Goal: Transaction & Acquisition: Purchase product/service

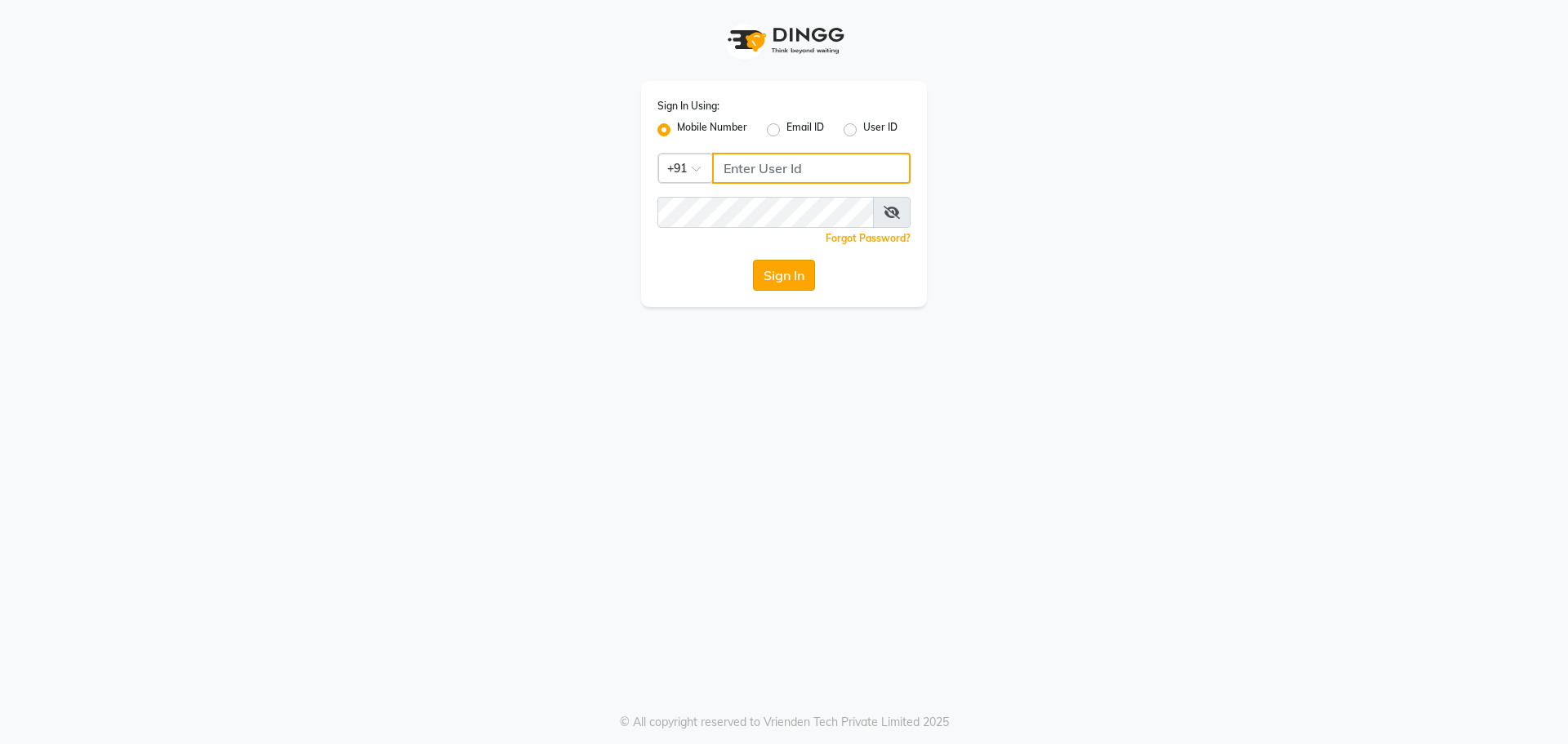
type input "9872635260"
click at [789, 275] on button "Sign In" at bounding box center [784, 274] width 62 height 31
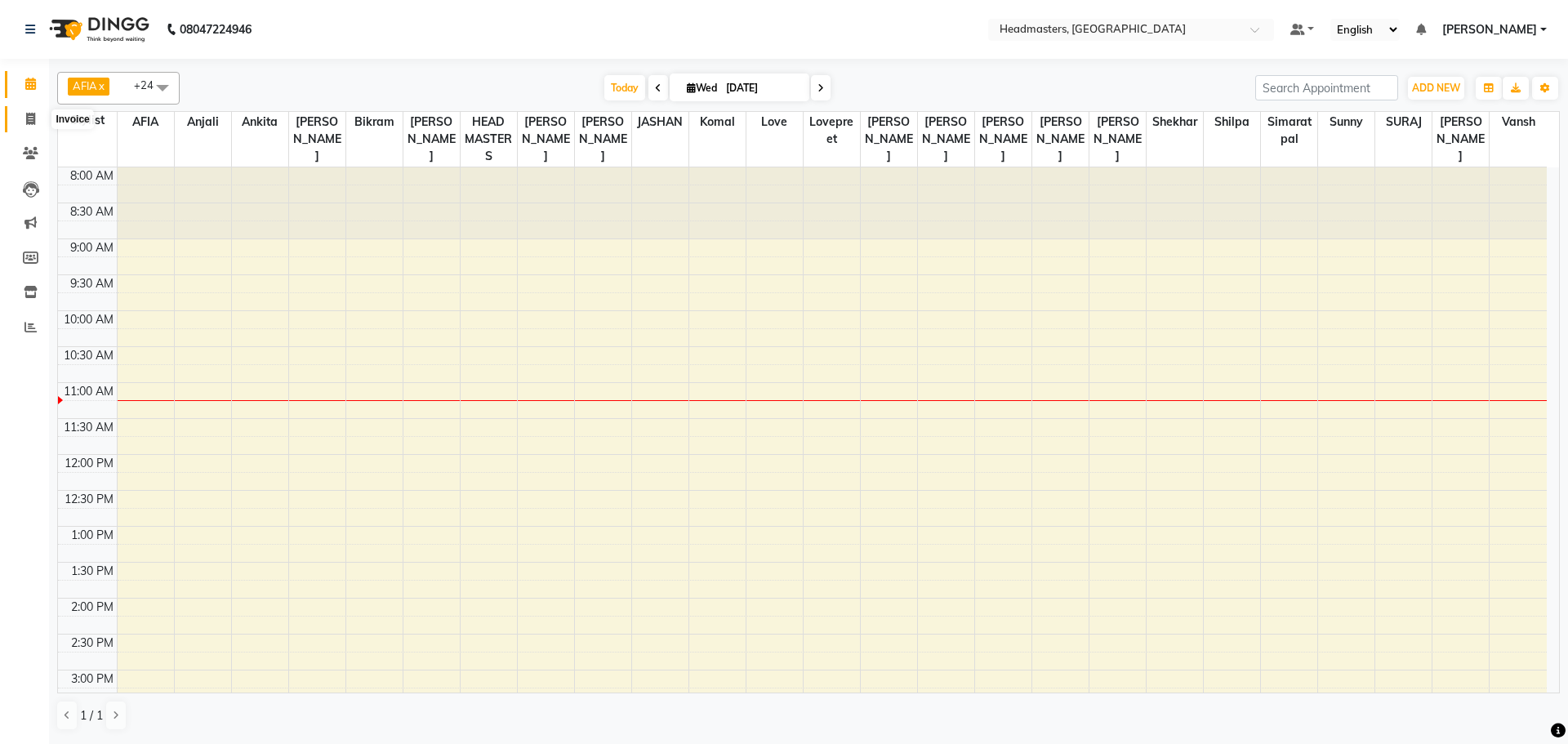
click at [30, 115] on icon at bounding box center [31, 119] width 9 height 12
select select "service"
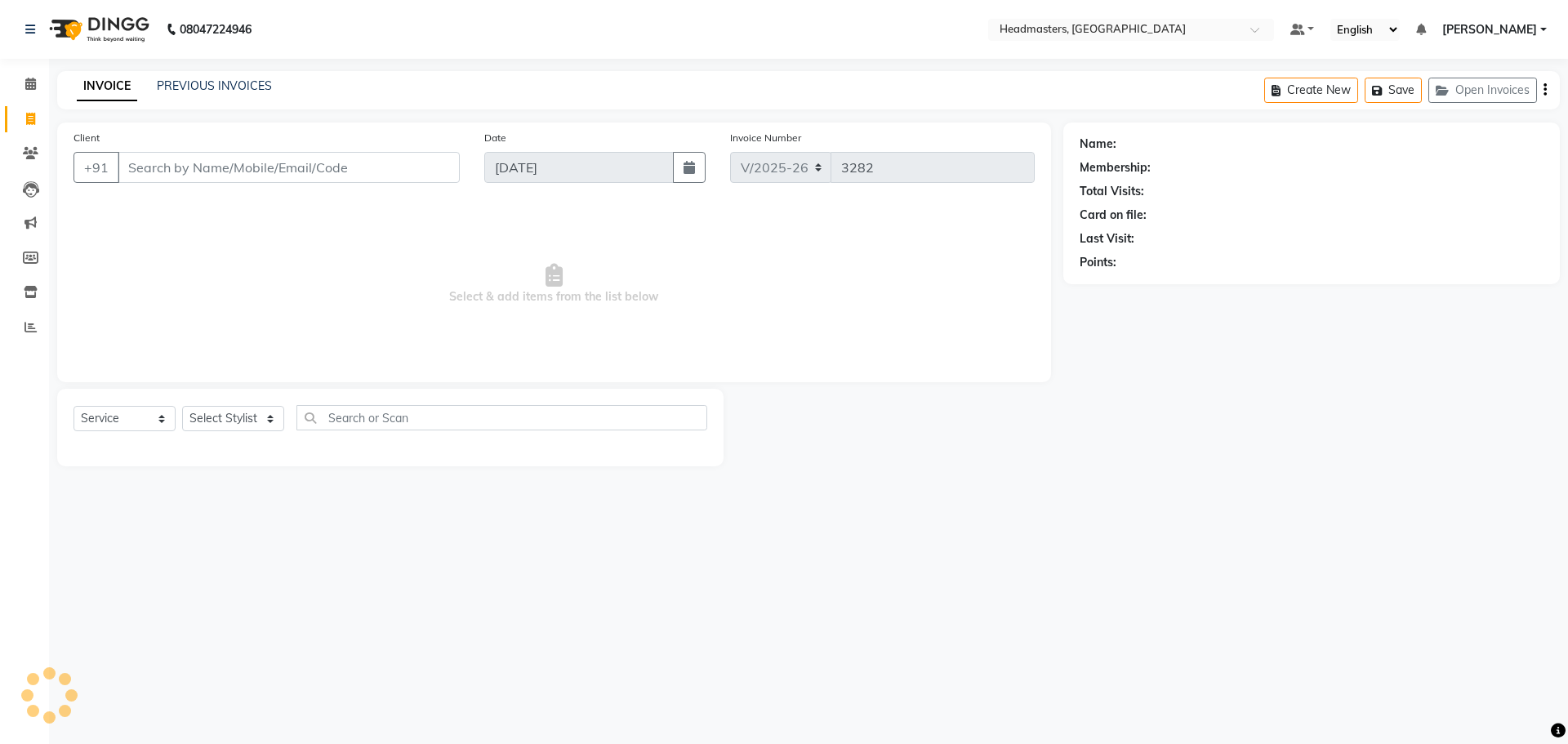
click at [233, 185] on div "Client +91" at bounding box center [266, 162] width 411 height 67
click at [232, 174] on input "Client" at bounding box center [288, 167] width 342 height 31
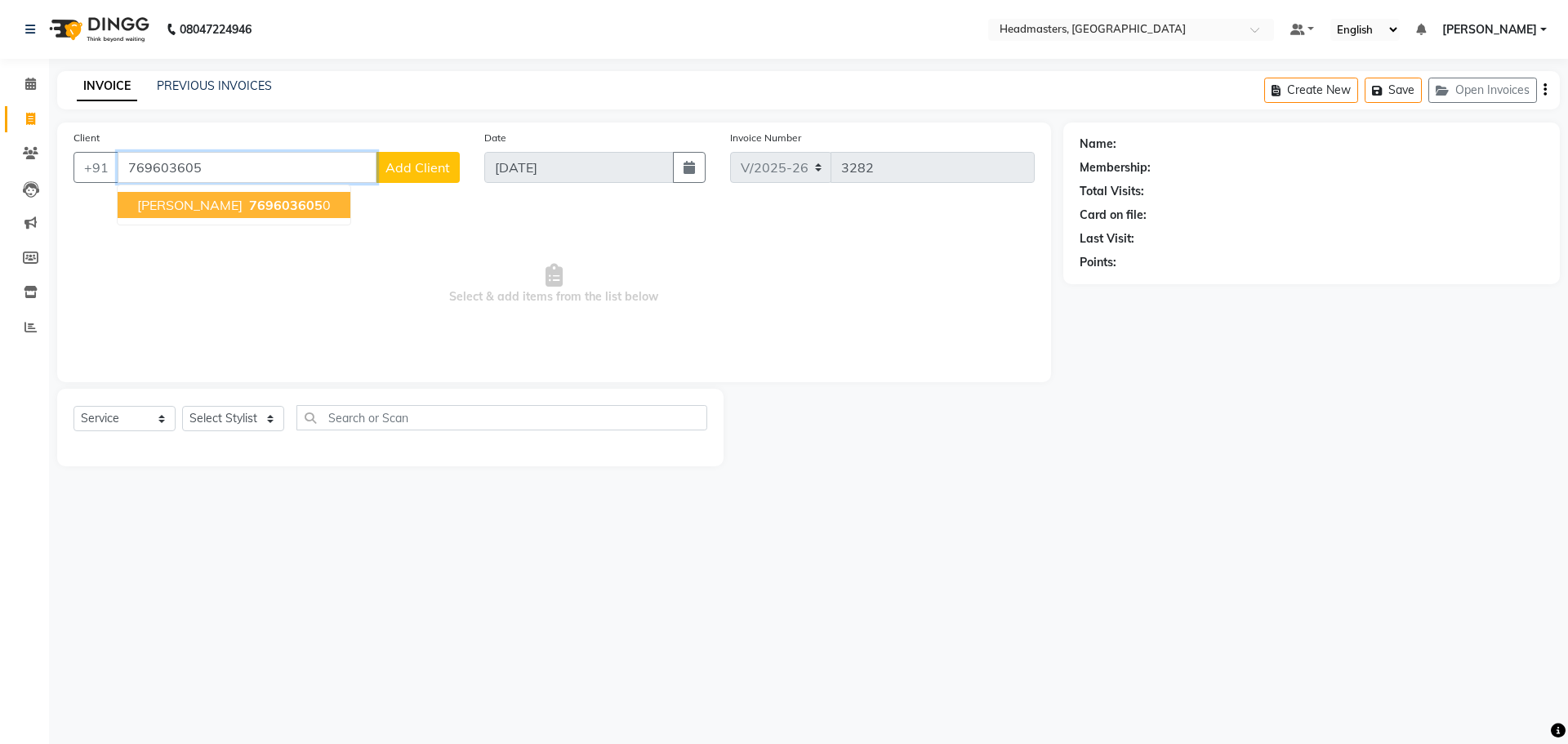
click at [275, 199] on span "769603605" at bounding box center [286, 205] width 74 height 17
type input "7696036050"
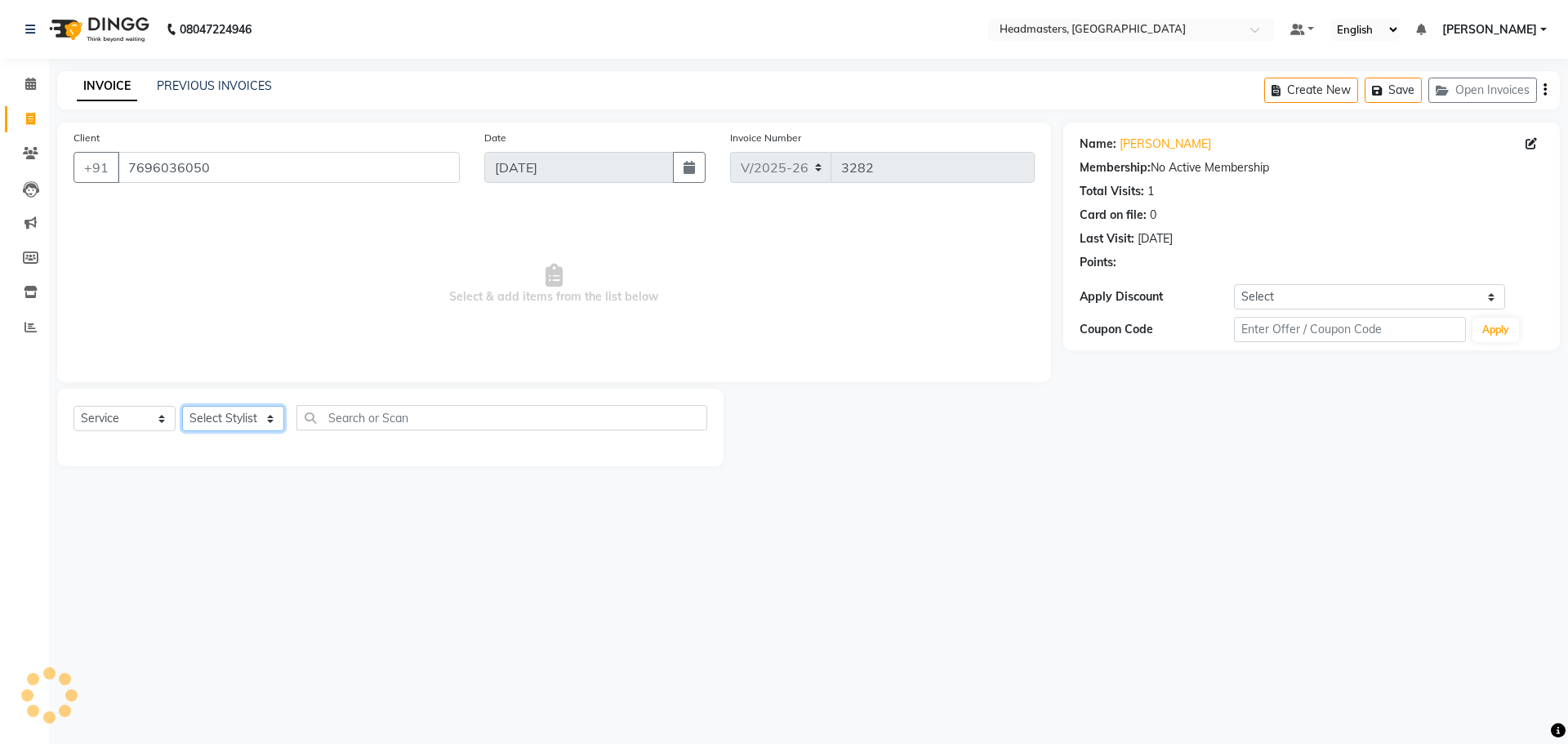
click at [209, 413] on select "Select Stylist AFIA Anjali [PERSON_NAME] [PERSON_NAME] [PERSON_NAME] HEAD [PERS…" at bounding box center [233, 418] width 102 height 25
select select "60665"
click at [373, 423] on input "text" at bounding box center [501, 417] width 411 height 25
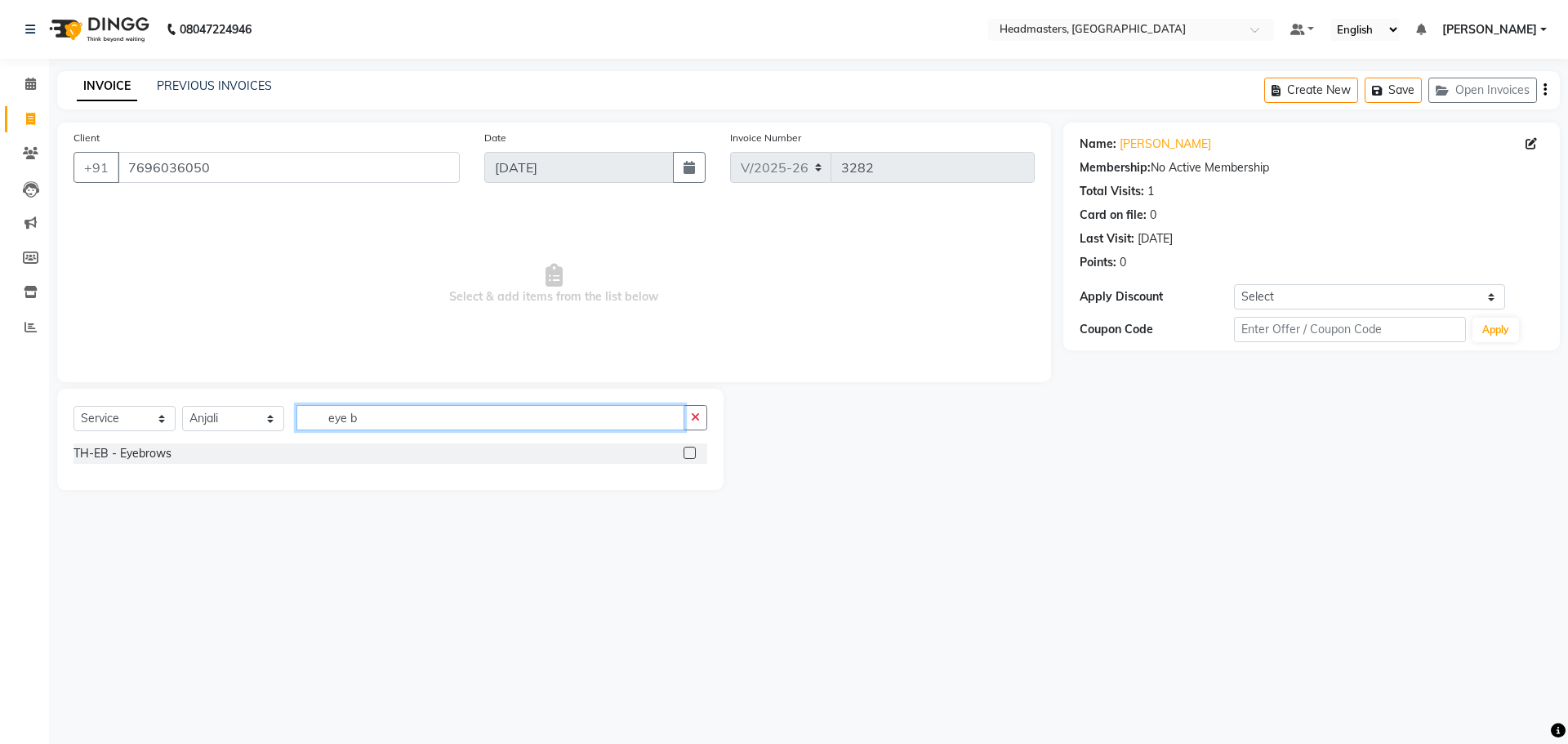
type input "eye b"
click at [689, 452] on label at bounding box center [690, 453] width 12 height 12
click at [689, 452] on input "checkbox" at bounding box center [689, 453] width 11 height 11
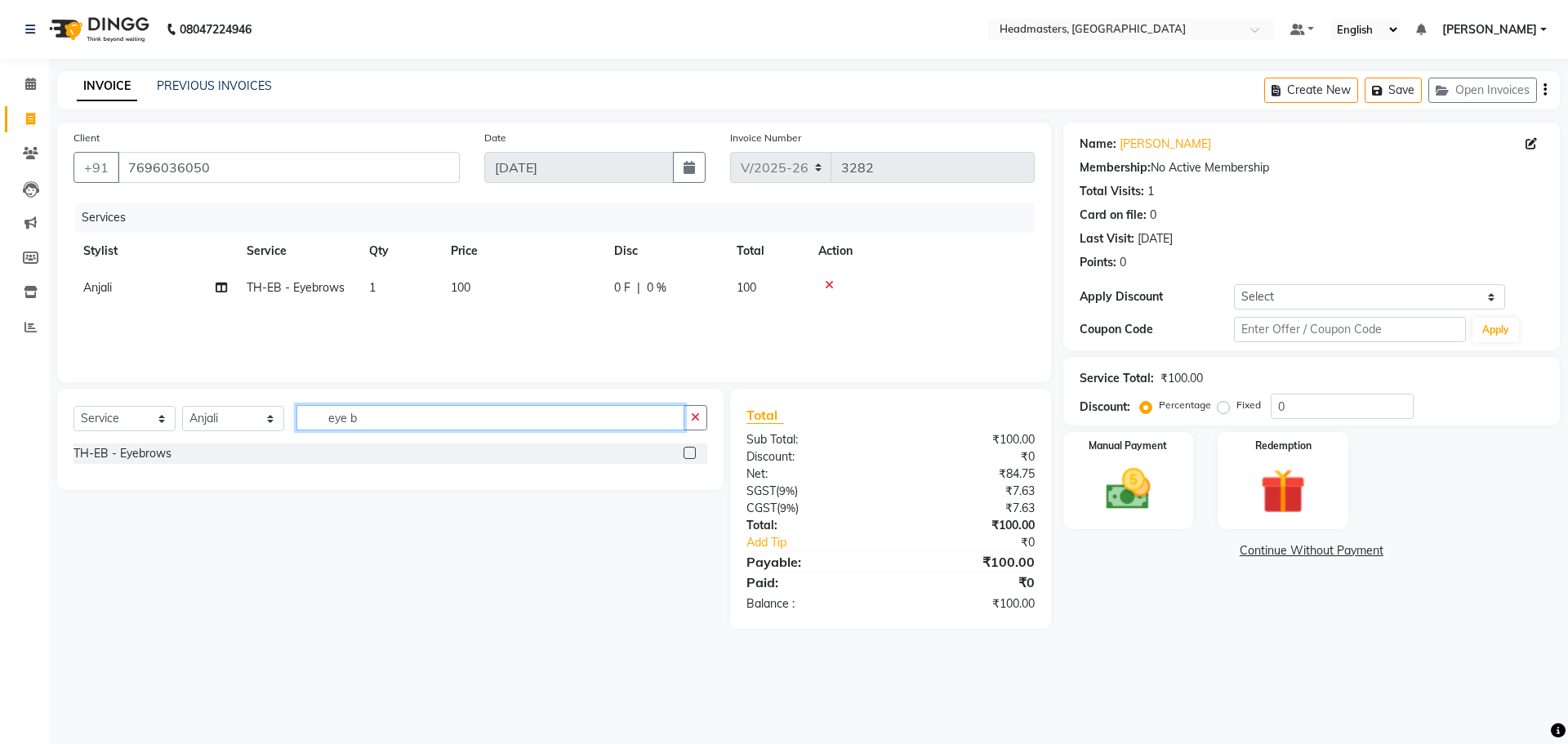
checkbox input "false"
click at [480, 429] on input "eye b" at bounding box center [490, 417] width 388 height 25
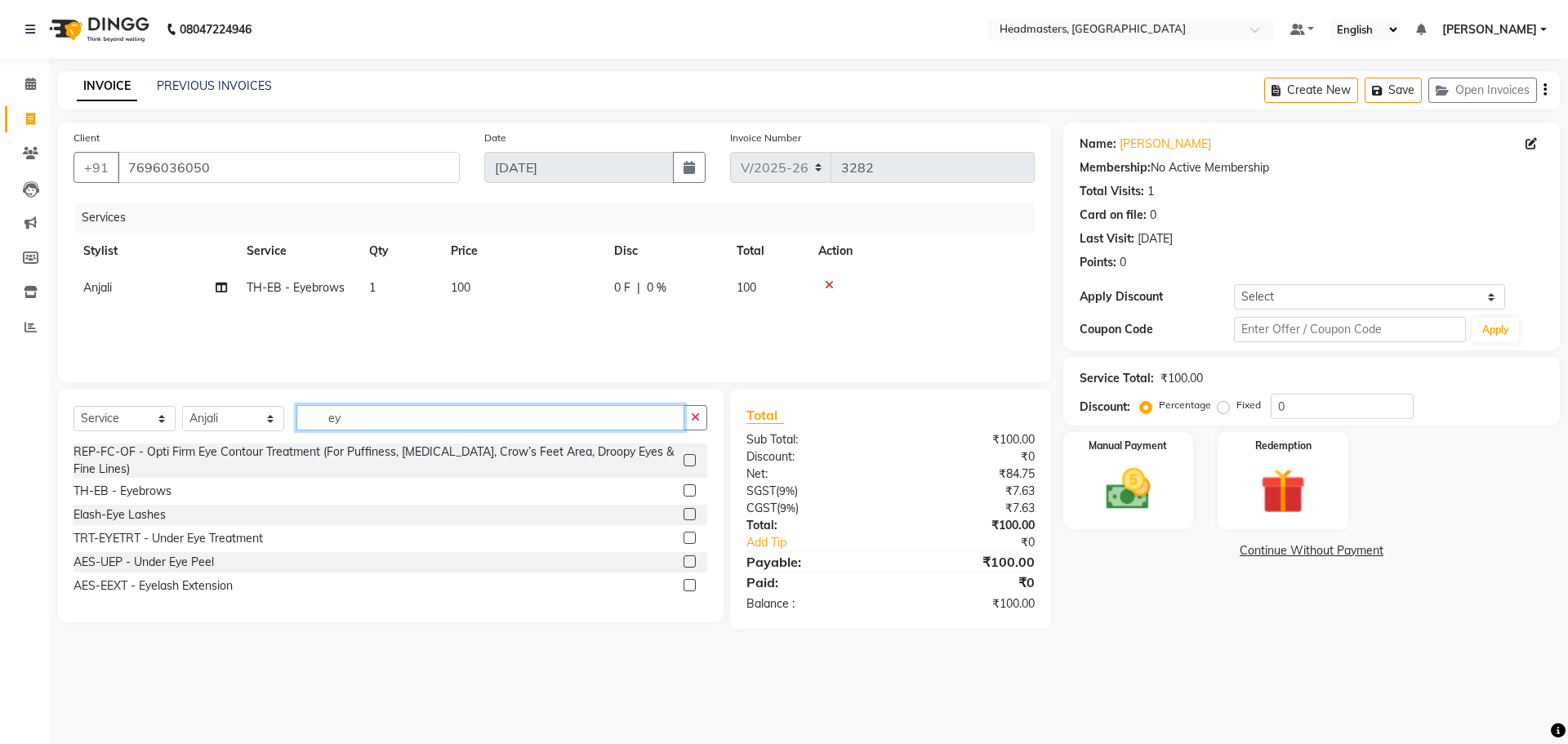
type input "e"
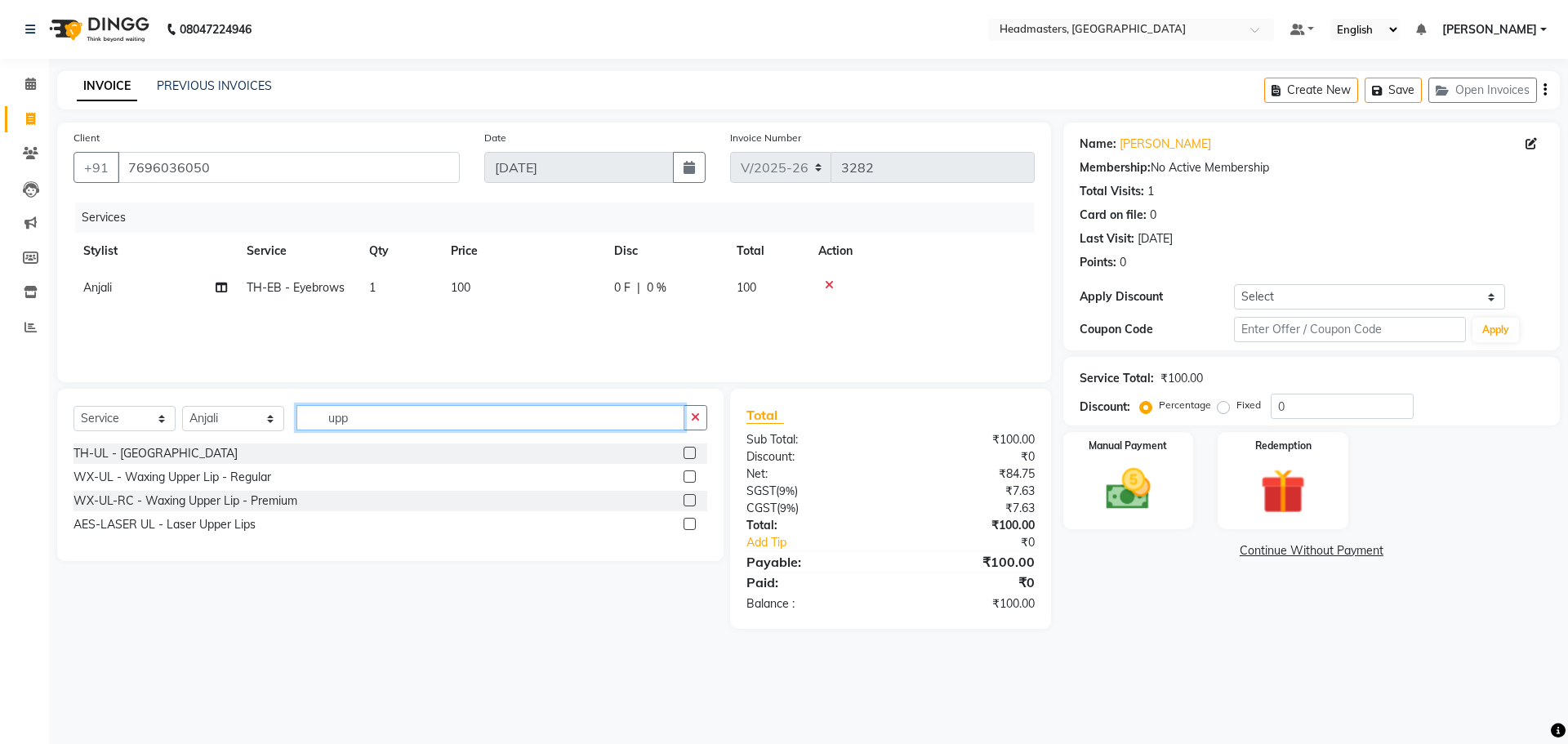
type input "upp"
click at [686, 454] on label at bounding box center [690, 453] width 12 height 12
click at [686, 454] on input "checkbox" at bounding box center [689, 453] width 11 height 11
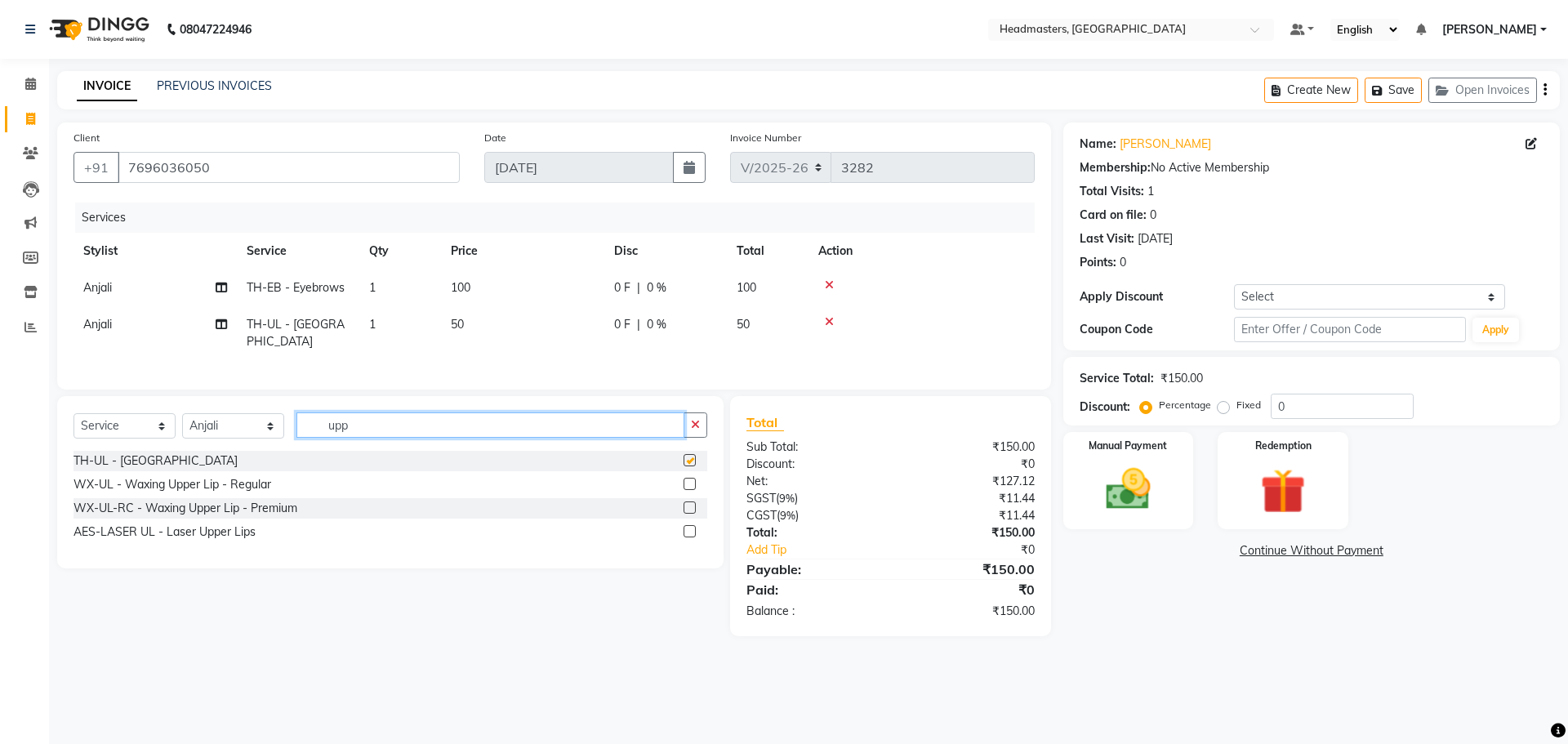
click at [400, 429] on input "upp" at bounding box center [490, 424] width 388 height 25
checkbox input "false"
type input "u"
type input "fore"
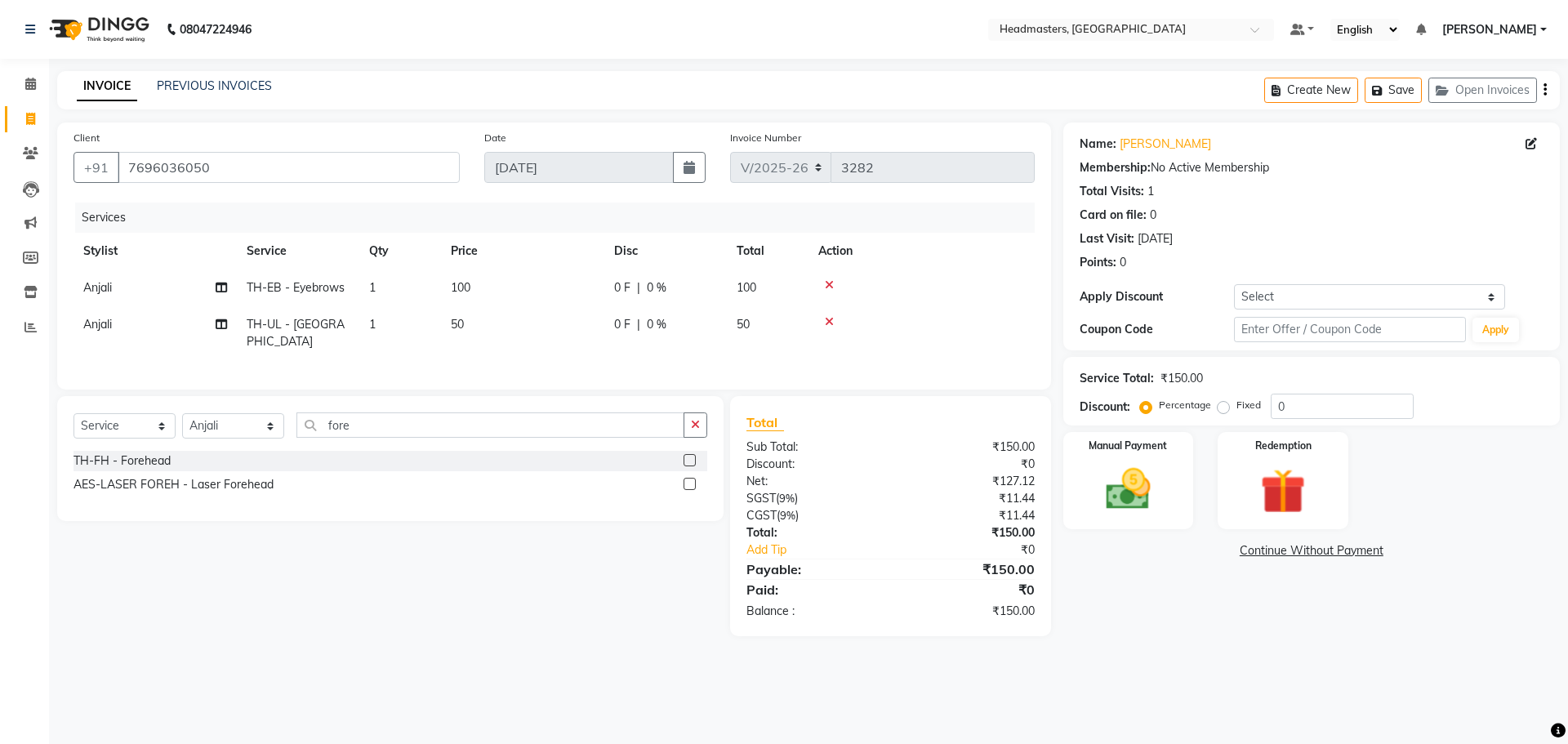
click at [692, 454] on label at bounding box center [690, 460] width 12 height 12
click at [692, 456] on input "checkbox" at bounding box center [689, 461] width 11 height 11
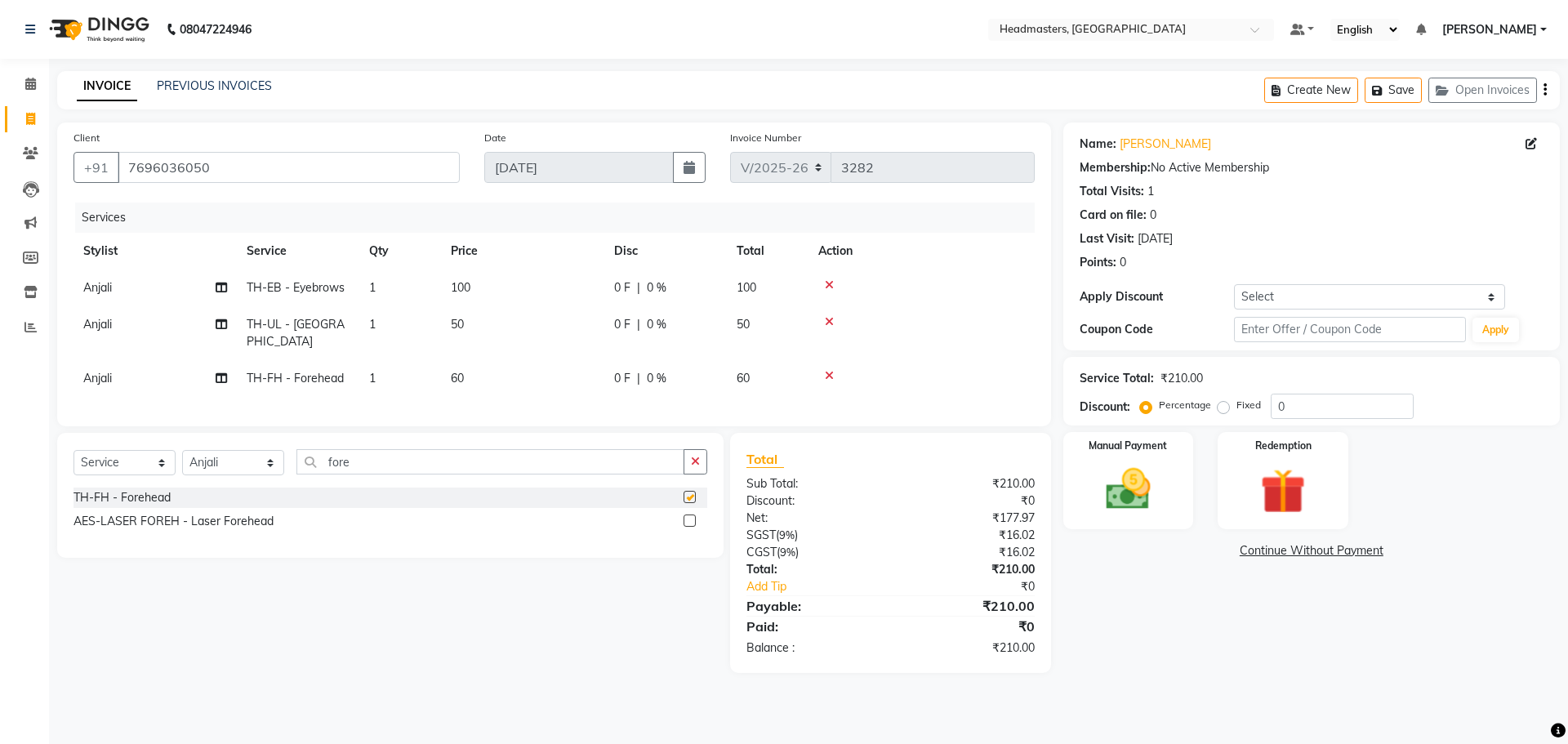
click at [655, 370] on span "0 %" at bounding box center [656, 379] width 19 height 18
checkbox input "false"
select select "60665"
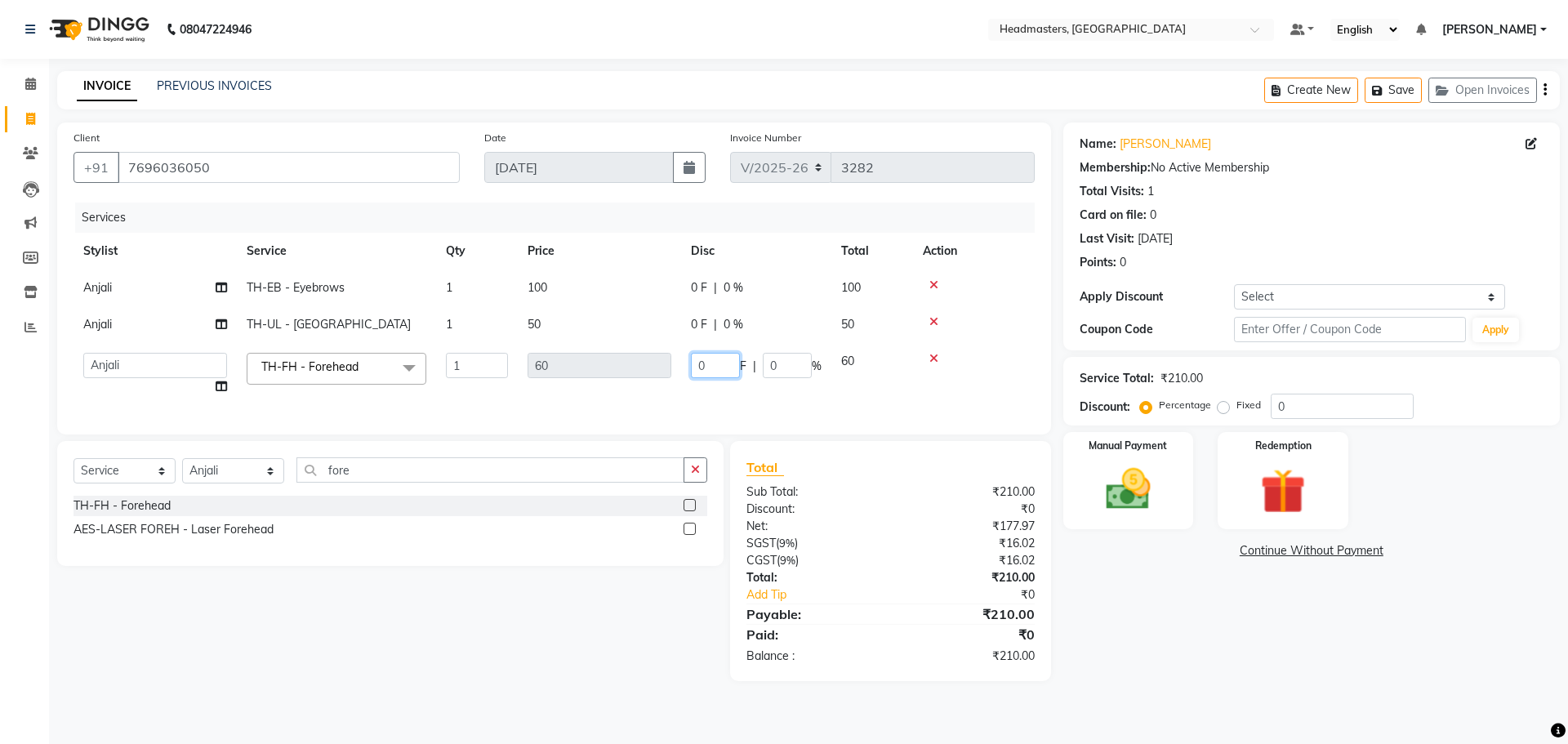
click at [719, 370] on input "0" at bounding box center [715, 365] width 49 height 25
type input "010"
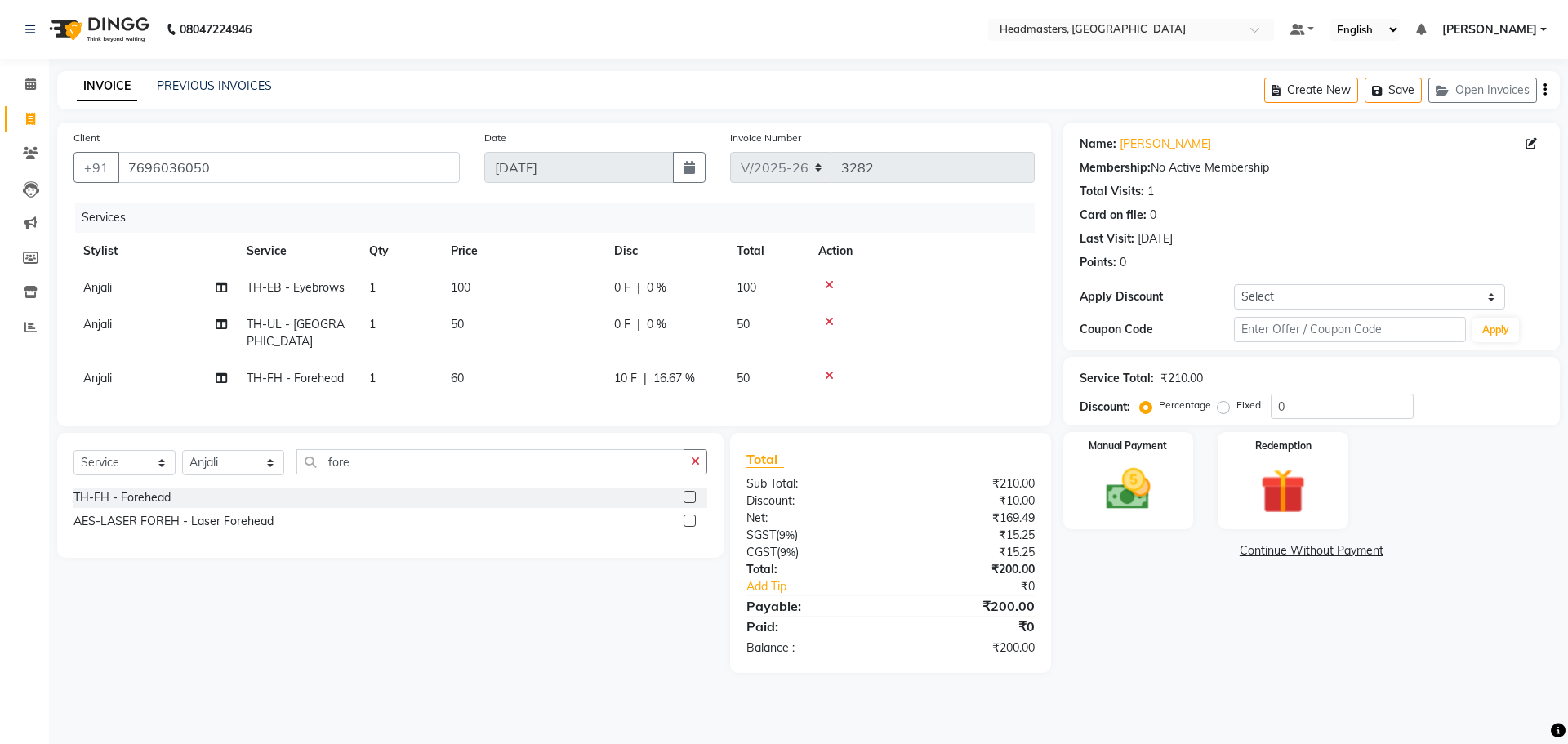
click at [684, 291] on td "0 F | 0 %" at bounding box center [665, 287] width 123 height 37
select select "60665"
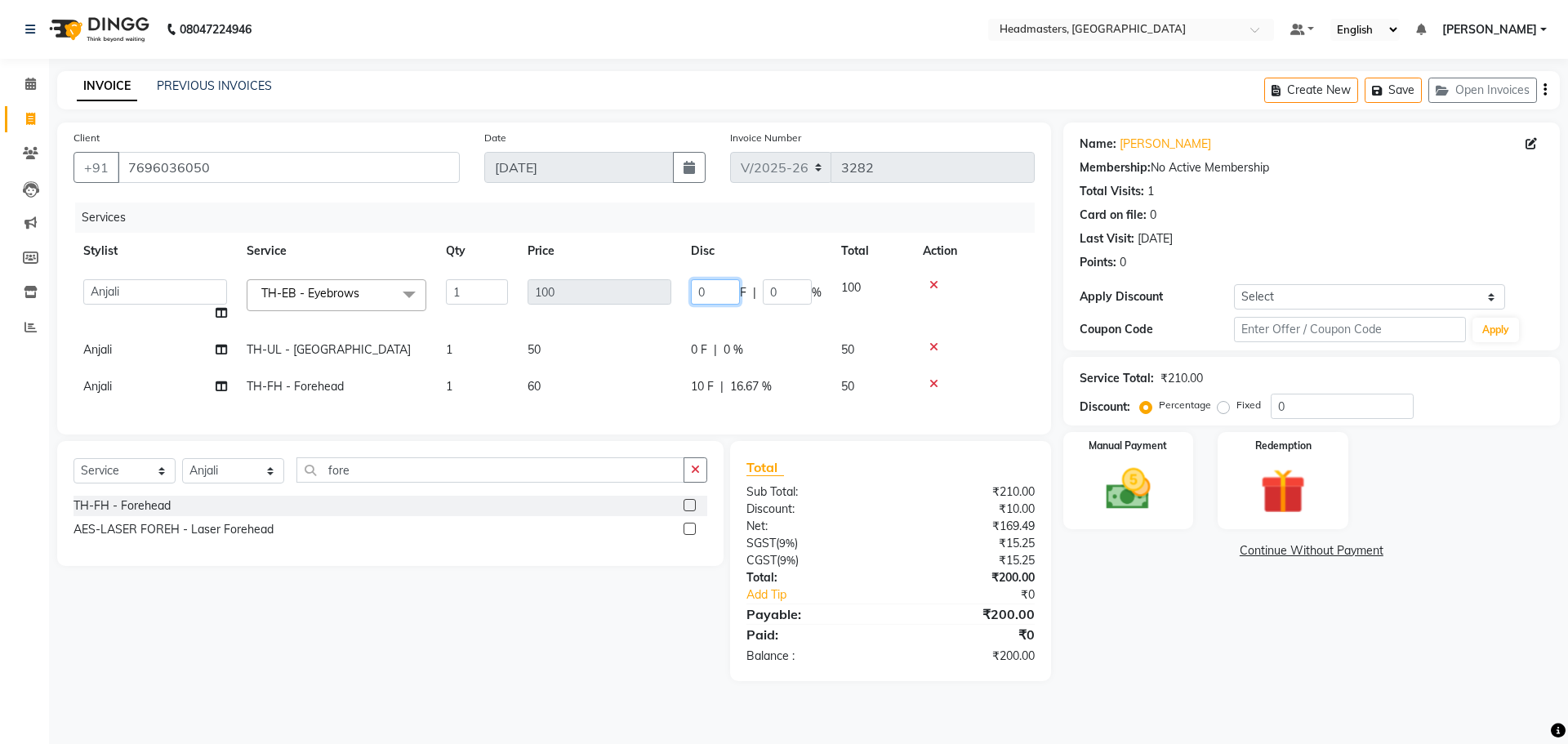
click at [725, 290] on input "0" at bounding box center [715, 292] width 49 height 25
type input "050"
click at [1281, 655] on div "Name: [PERSON_NAME] Membership: No Active Membership Total Visits: 1 Card on fi…" at bounding box center [1317, 401] width 508 height 558
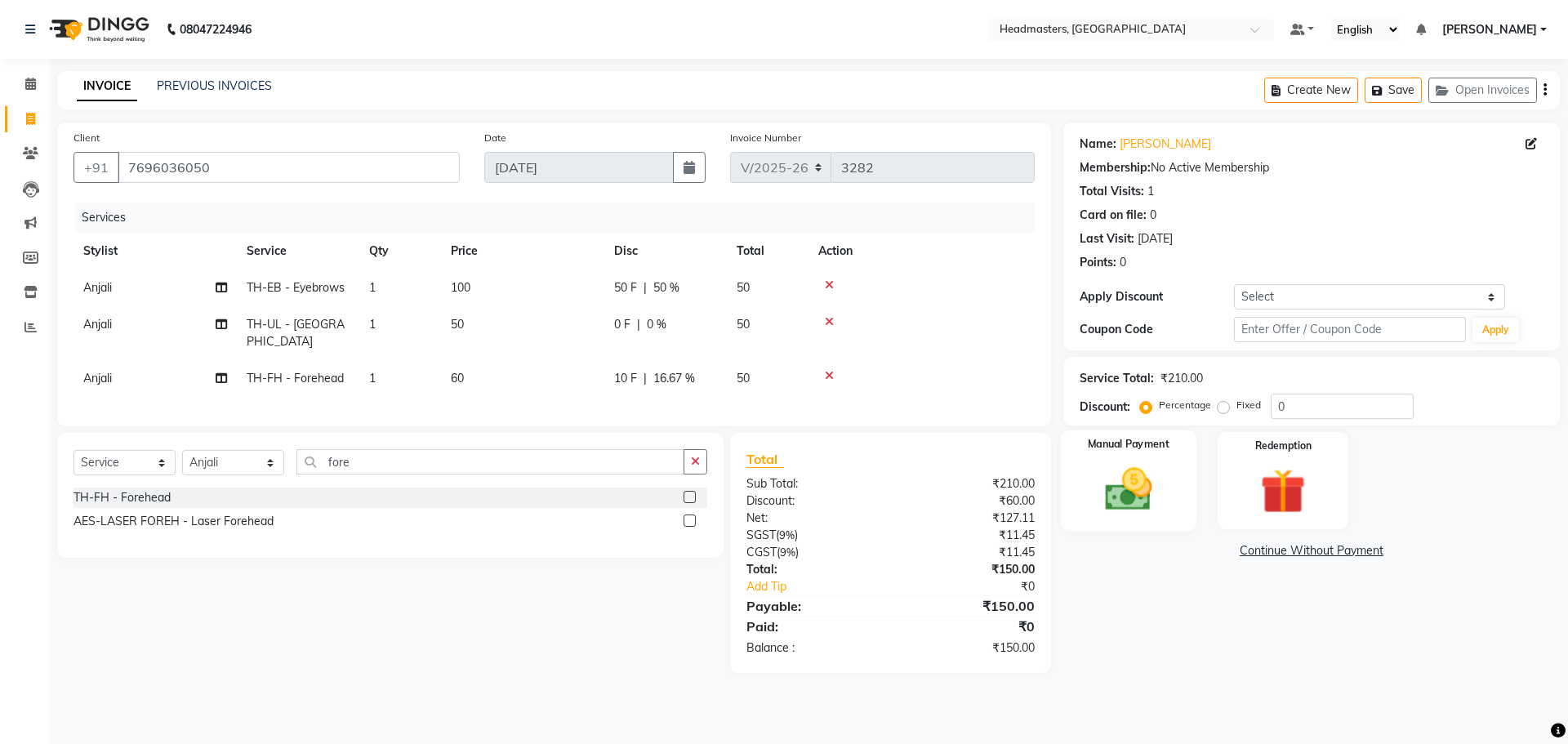
click at [1167, 494] on div "Manual Payment" at bounding box center [1127, 480] width 136 height 101
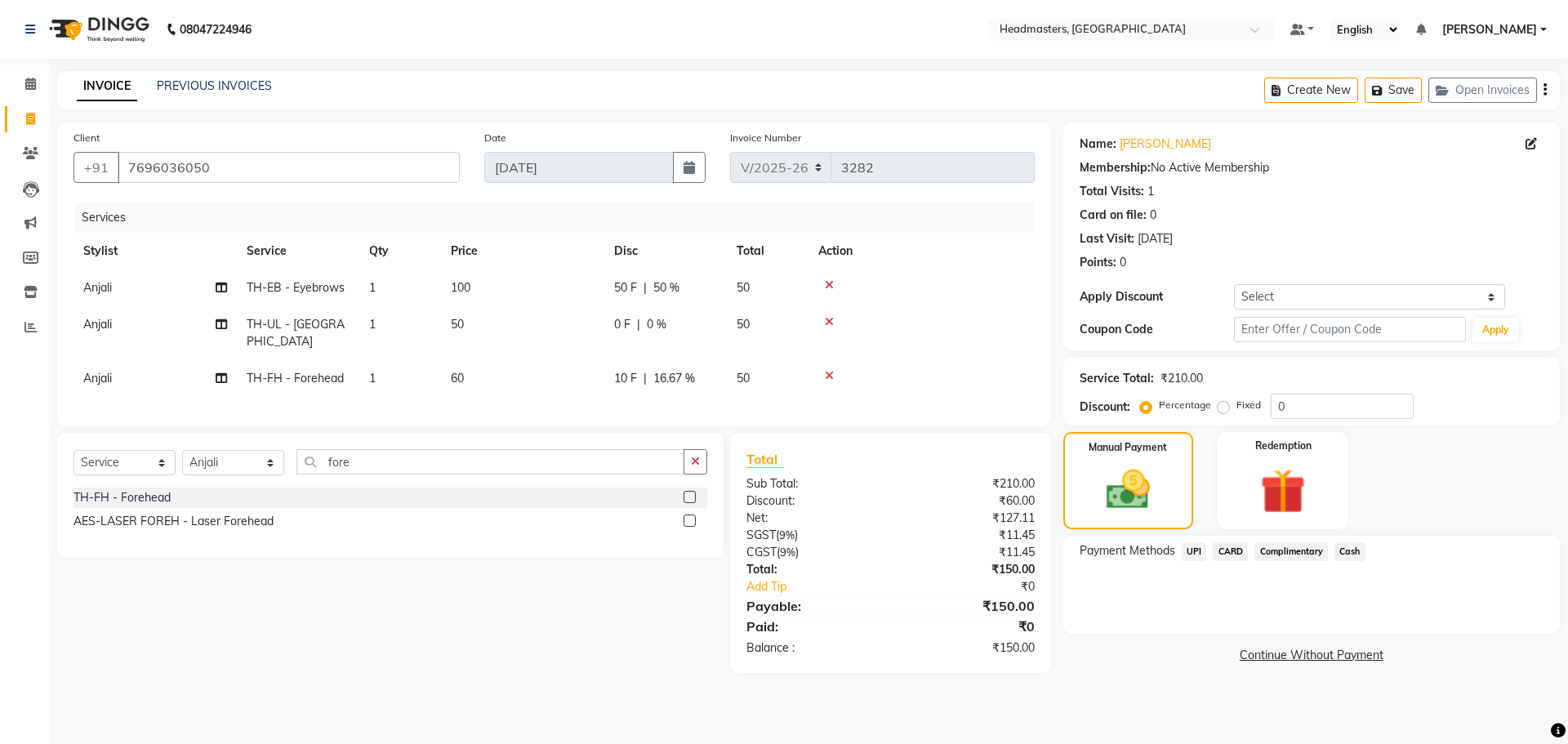
click at [1347, 547] on span "Cash" at bounding box center [1349, 551] width 31 height 18
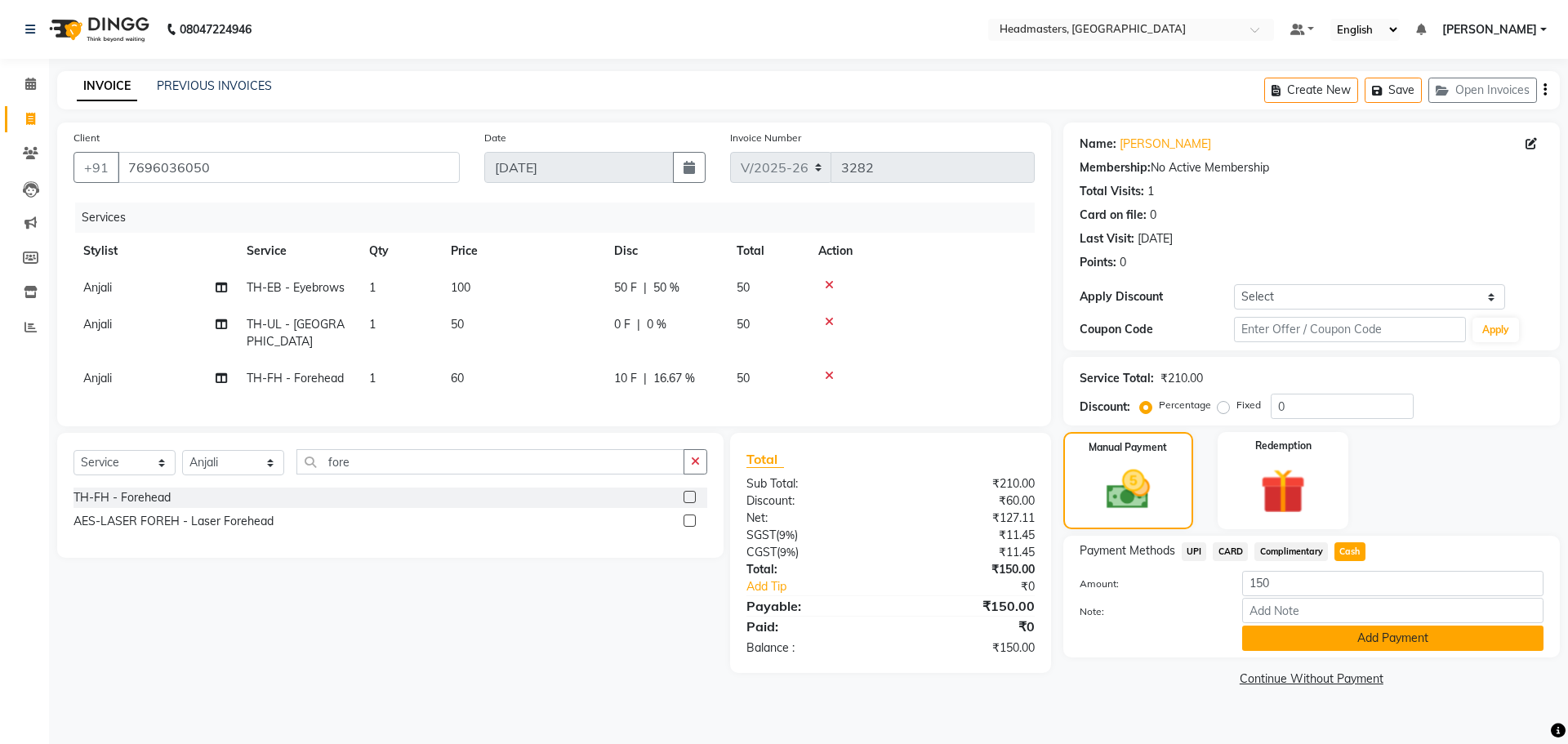
click at [1342, 647] on button "Add Payment" at bounding box center [1393, 638] width 302 height 25
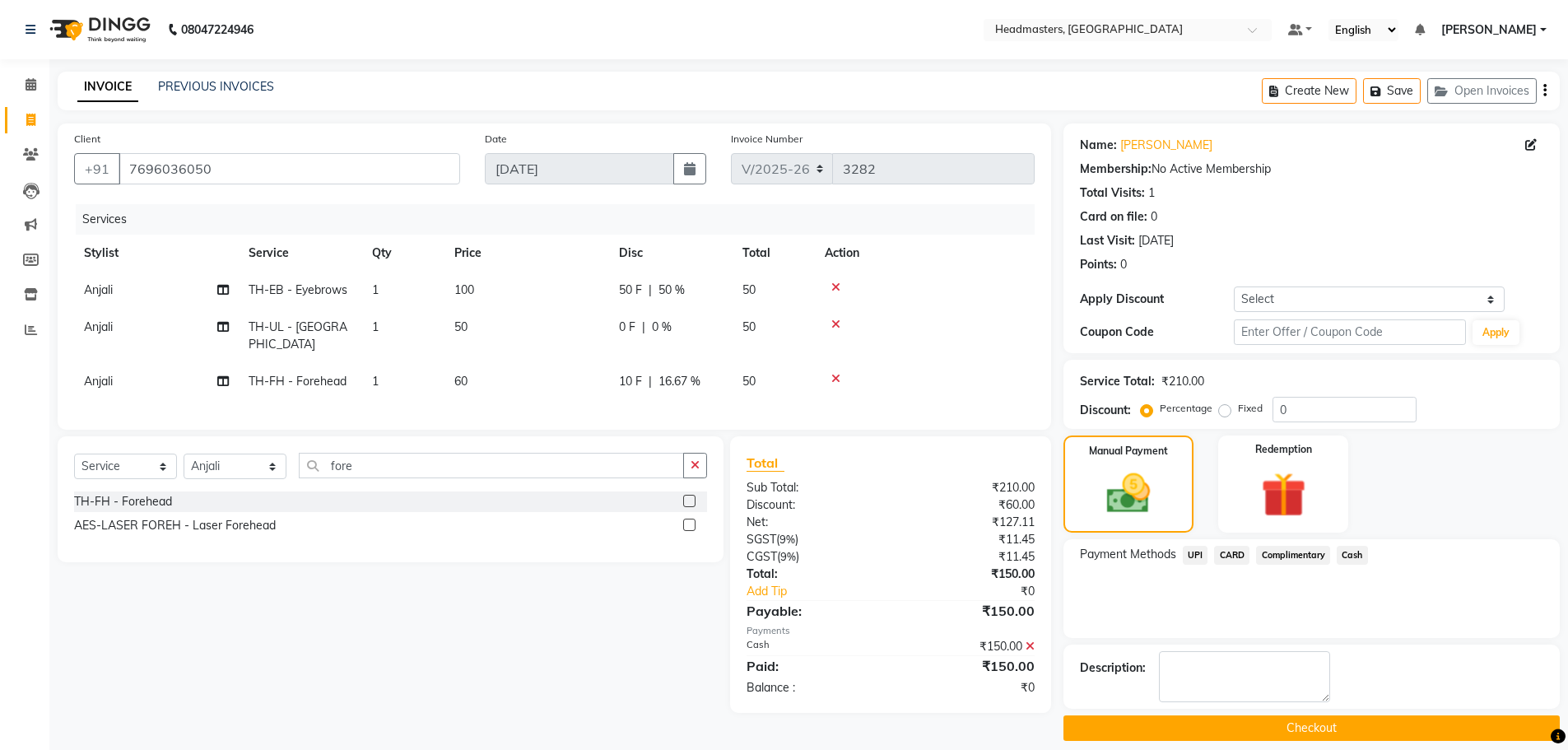
click at [1274, 716] on div "Name: [PERSON_NAME] Membership: No Active Membership Total Visits: 1 Card on fi…" at bounding box center [1318, 432] width 509 height 617
click at [1273, 731] on button "Checkout" at bounding box center [1312, 728] width 496 height 26
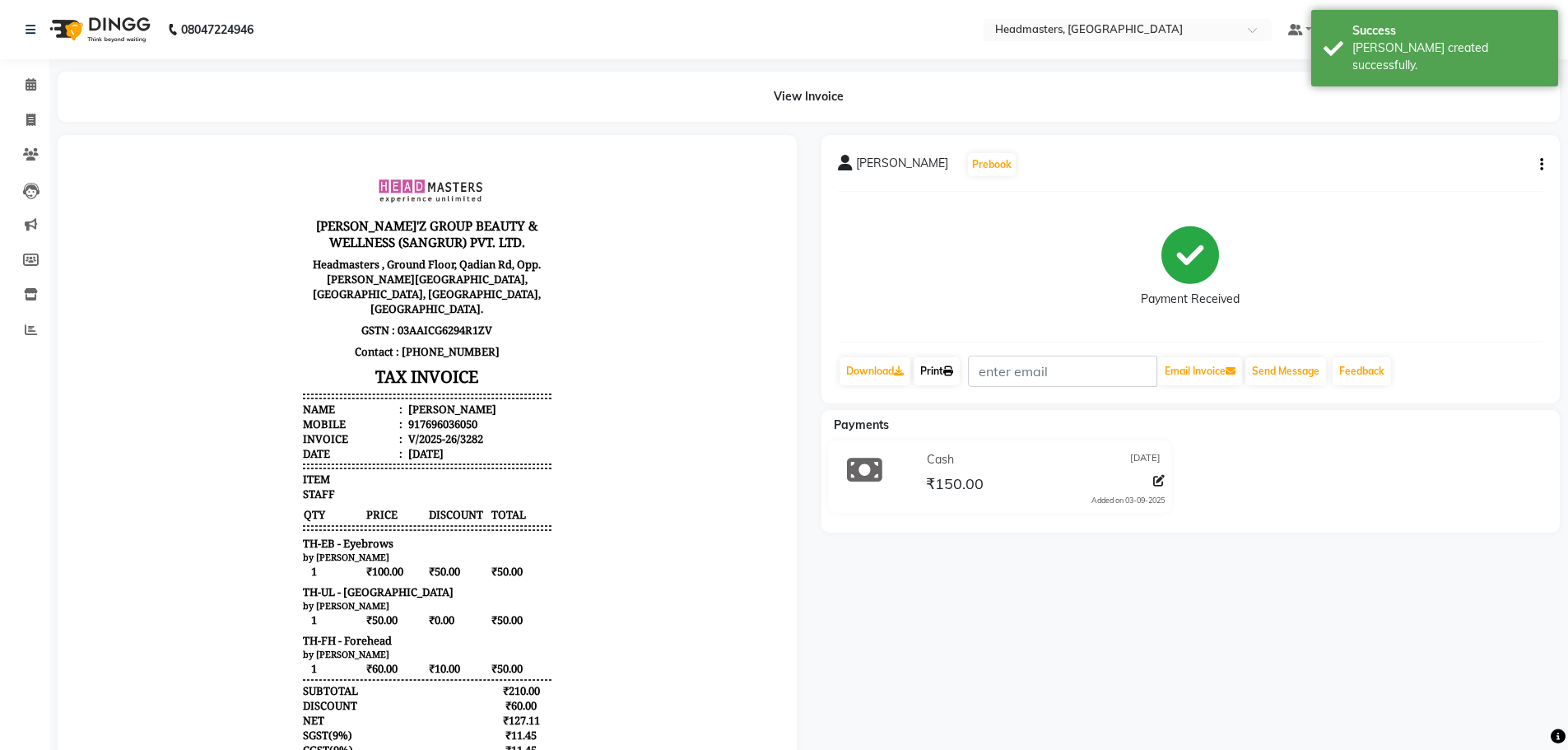
click at [938, 367] on link "Print" at bounding box center [936, 371] width 46 height 28
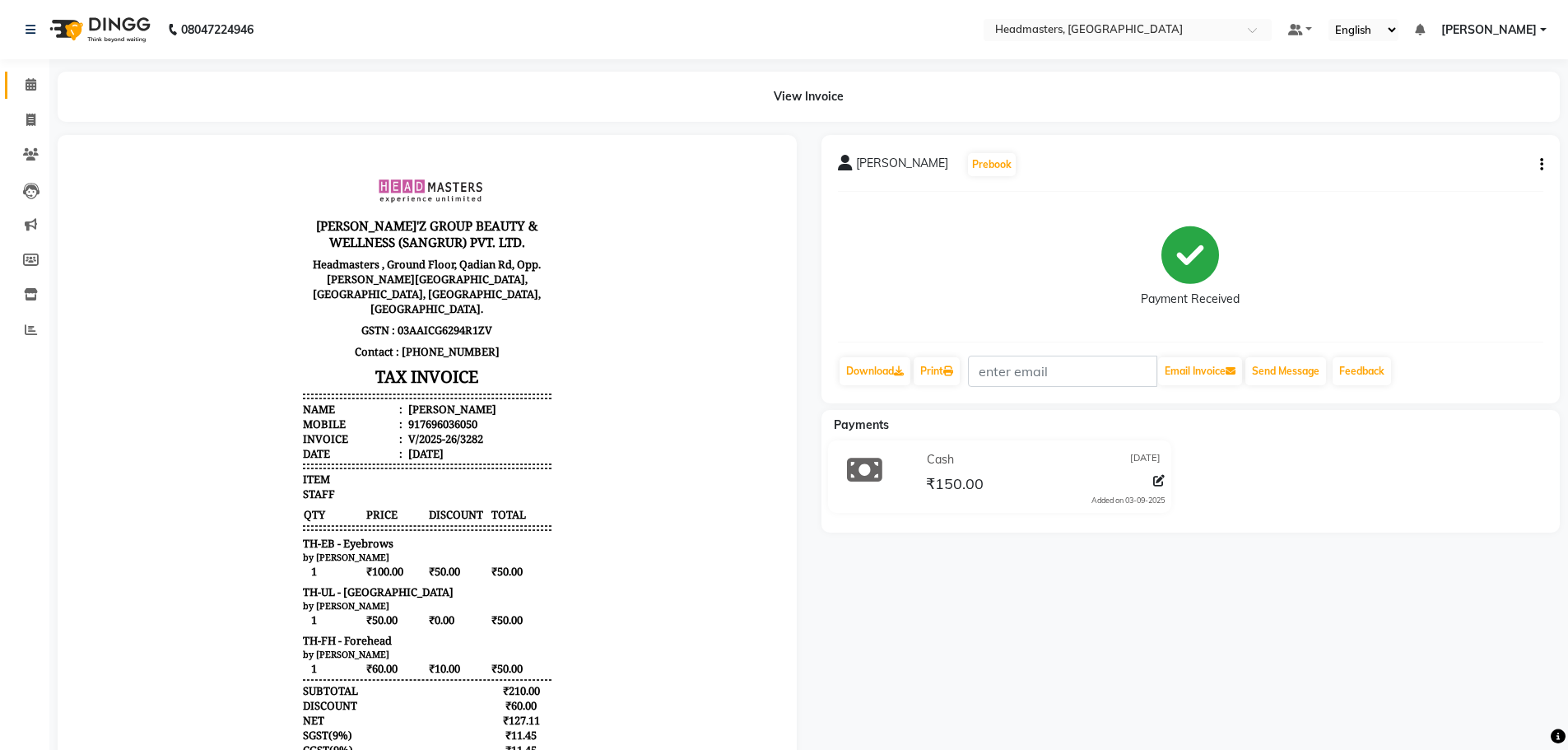
click at [30, 74] on link "Calendar" at bounding box center [25, 85] width 40 height 27
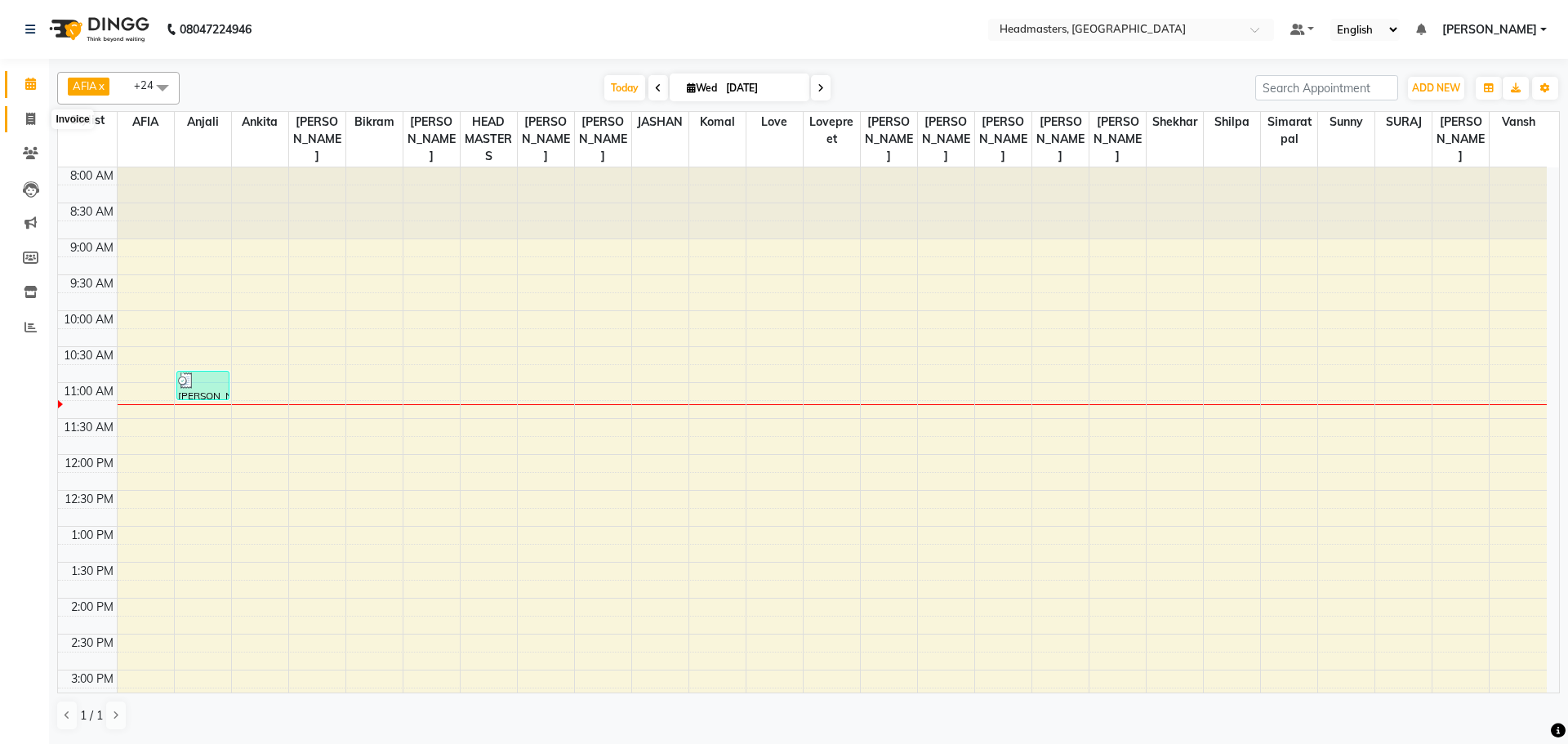
click at [21, 124] on span at bounding box center [31, 119] width 29 height 18
select select "service"
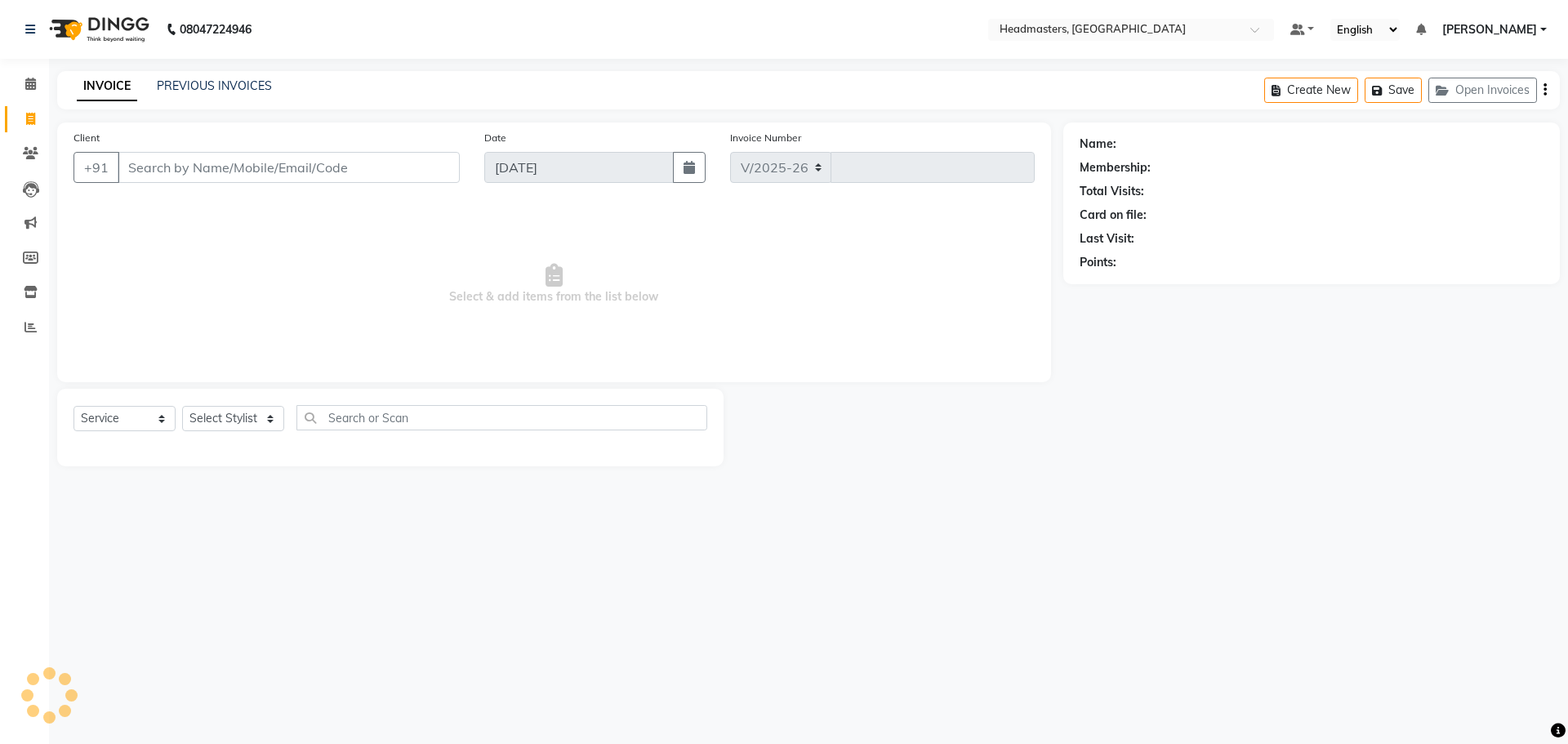
select select "7136"
type input "3283"
click at [161, 170] on input "Client" at bounding box center [288, 167] width 342 height 31
type input "945005199"
click at [189, 200] on div "Client [PHONE_NUMBER] Add Client Date [DATE] Invoice Number V/[PHONE_NUMBER] Se…" at bounding box center [554, 252] width 994 height 259
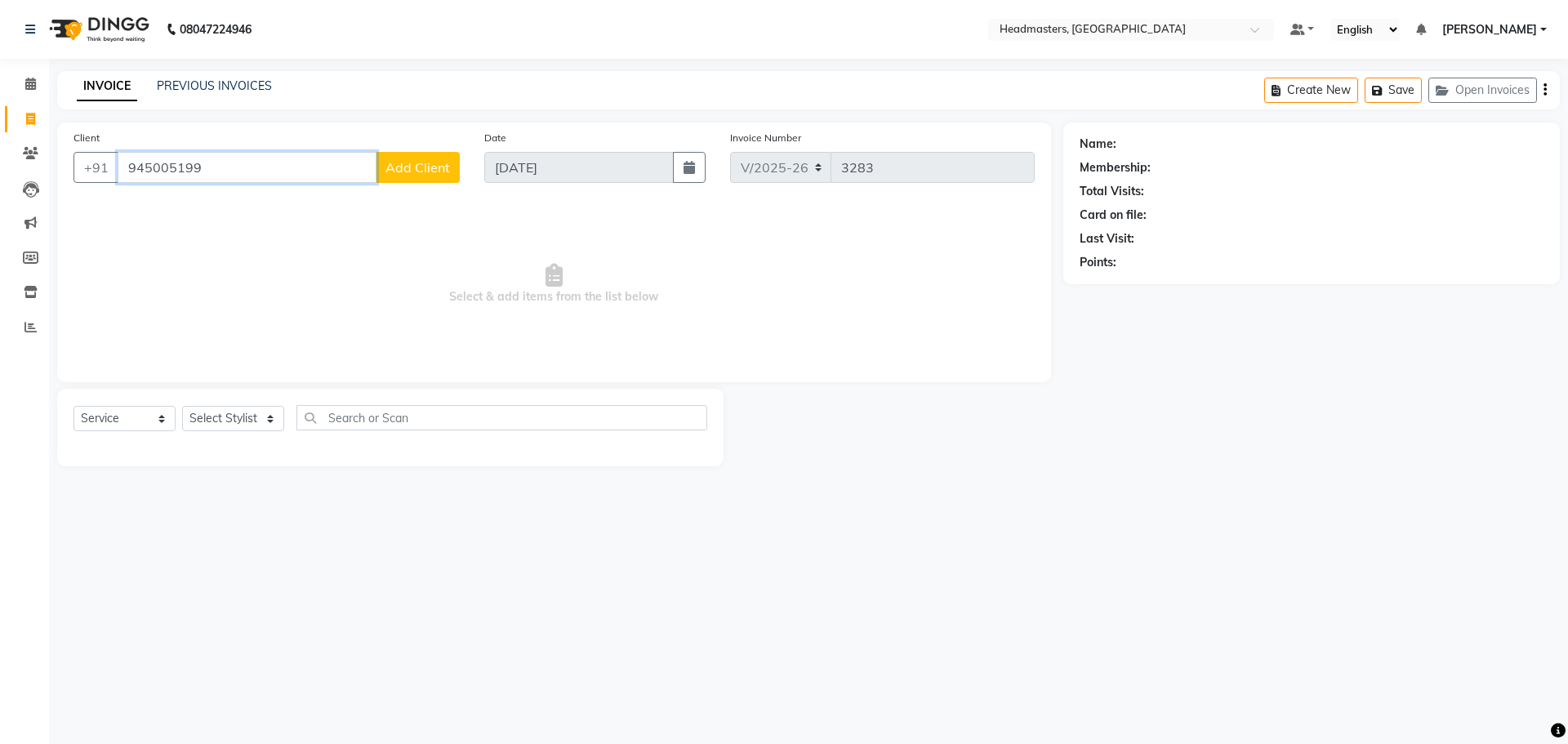
click at [141, 167] on input "945005199" at bounding box center [246, 167] width 259 height 31
click at [155, 163] on input "945005199" at bounding box center [246, 167] width 259 height 31
click at [174, 162] on input "945005199" at bounding box center [246, 167] width 259 height 31
click at [196, 172] on input "945005199" at bounding box center [246, 167] width 259 height 31
click at [211, 166] on input "945005199" at bounding box center [246, 167] width 259 height 31
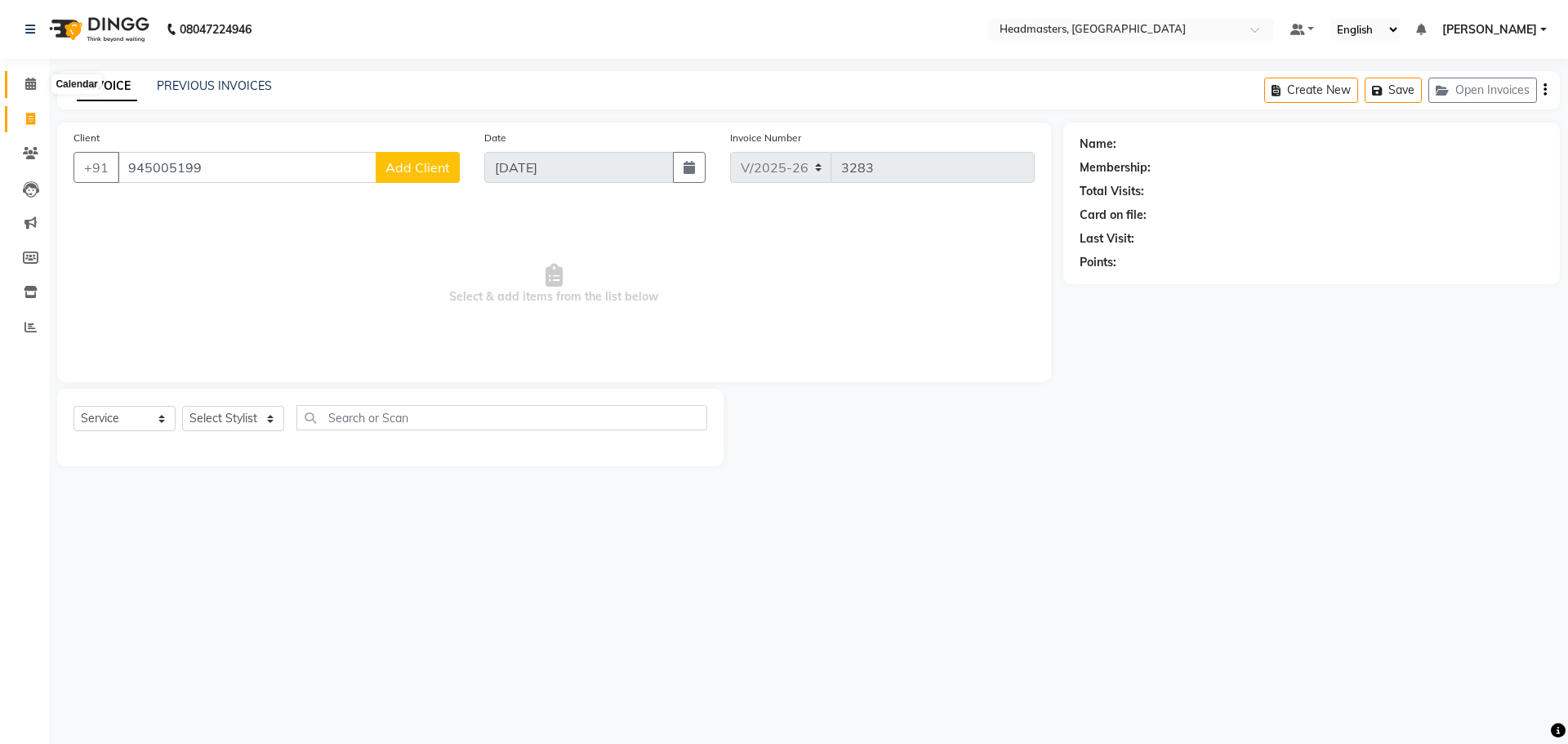
click at [28, 85] on icon at bounding box center [31, 84] width 11 height 12
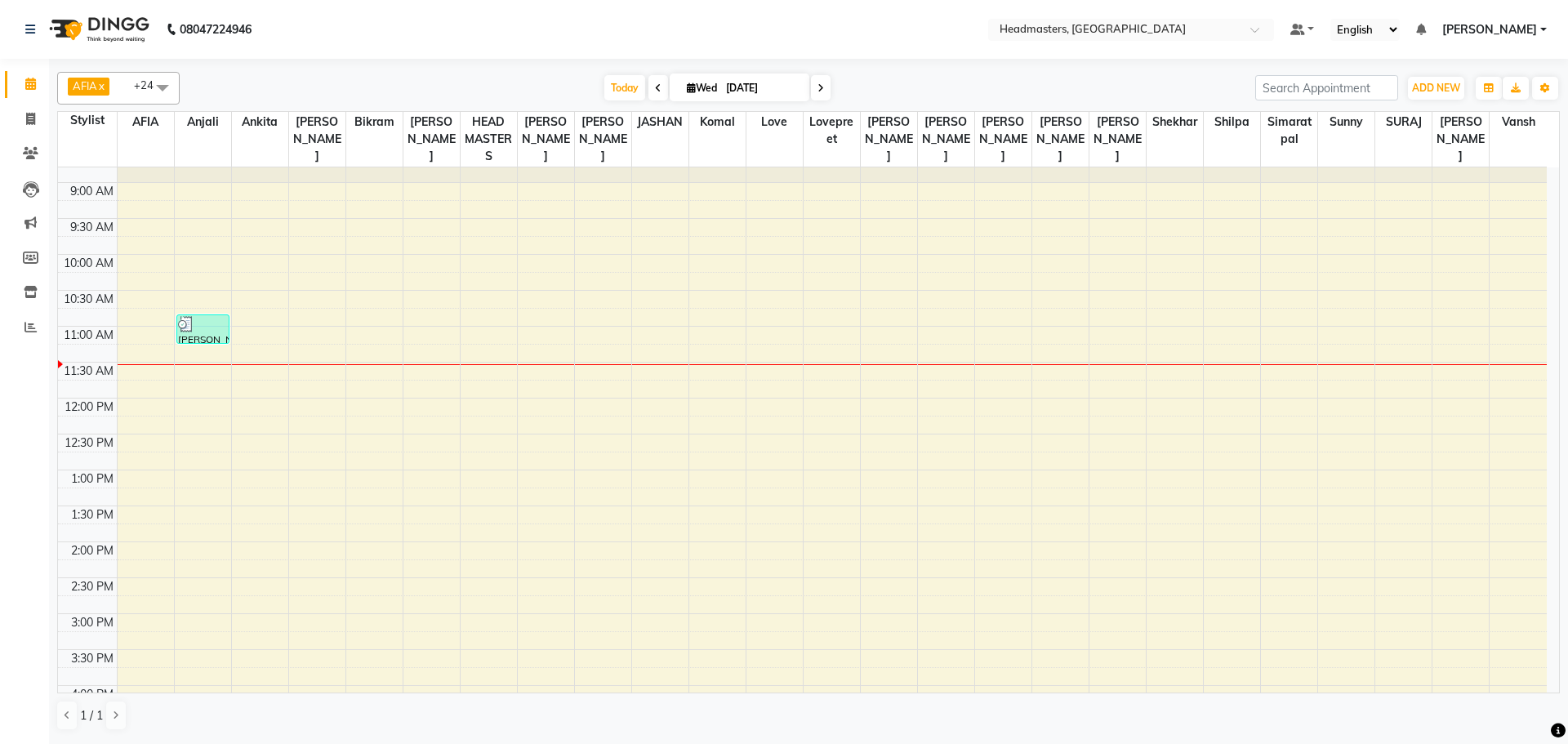
scroll to position [54, 0]
